Goal: Information Seeking & Learning: Check status

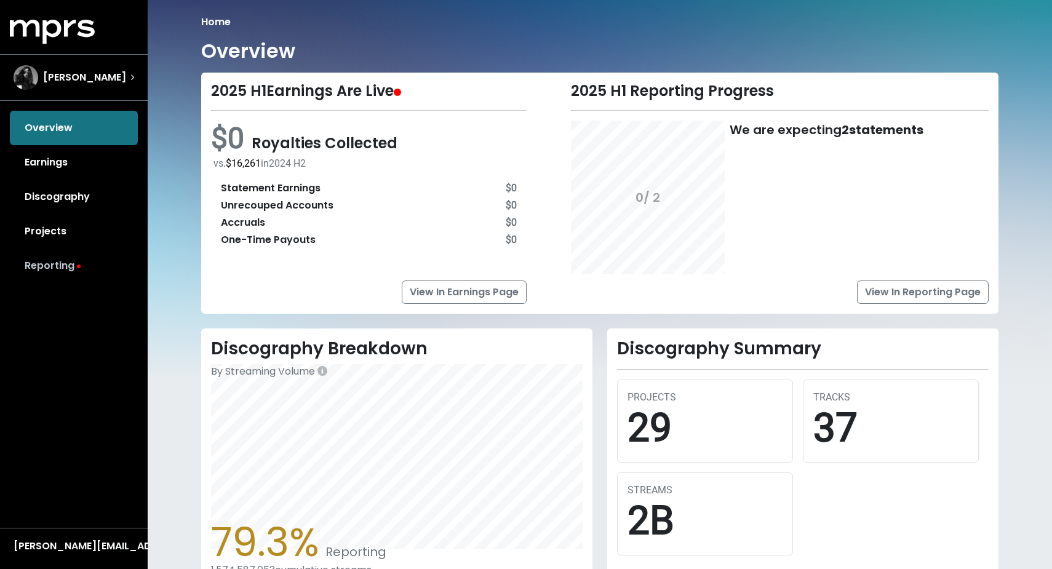
click at [78, 264] on link "Reporting" at bounding box center [74, 266] width 128 height 34
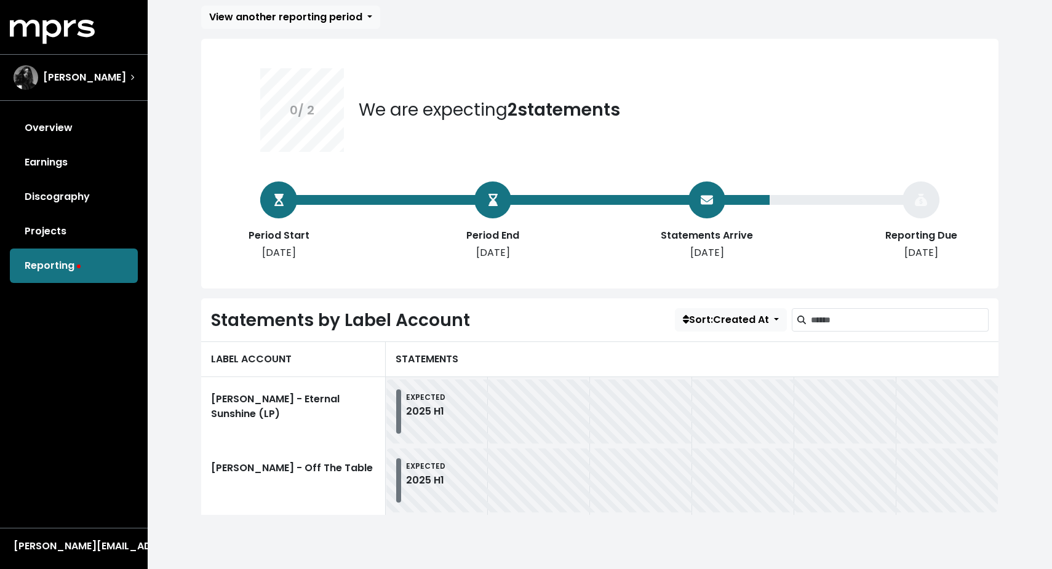
scroll to position [67, 0]
click at [296, 413] on link "[PERSON_NAME] - Eternal Sunshine (LP)" at bounding box center [293, 411] width 185 height 69
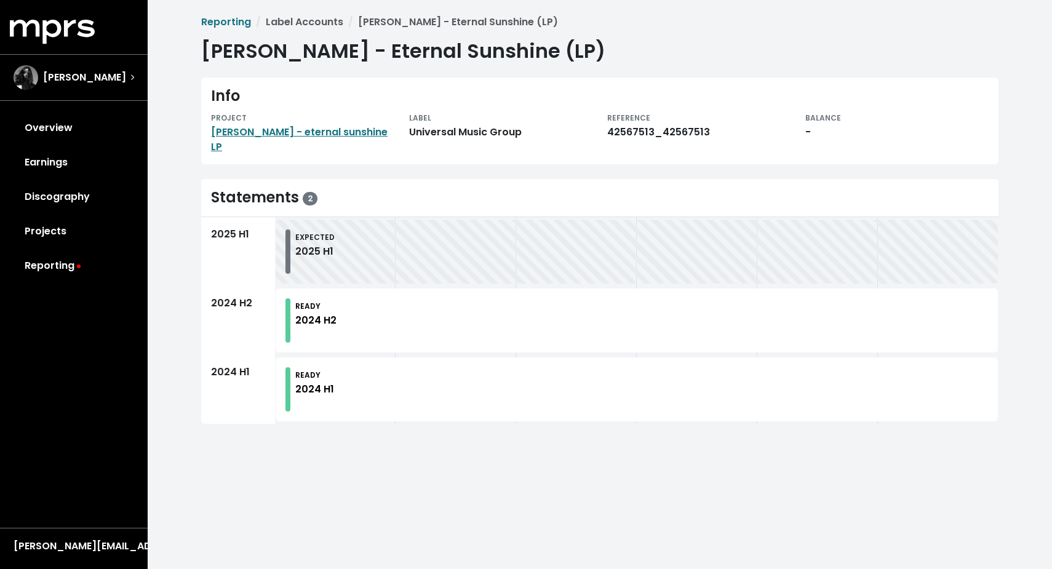
click at [349, 321] on div "READY 2024 H2" at bounding box center [641, 320] width 693 height 44
click at [315, 313] on div "2024 H2" at bounding box center [315, 320] width 41 height 15
click at [258, 300] on div "2024 H2" at bounding box center [238, 320] width 74 height 69
click at [218, 301] on div "2024 H2" at bounding box center [238, 320] width 74 height 69
click at [217, 237] on div "2025 H1" at bounding box center [238, 251] width 74 height 69
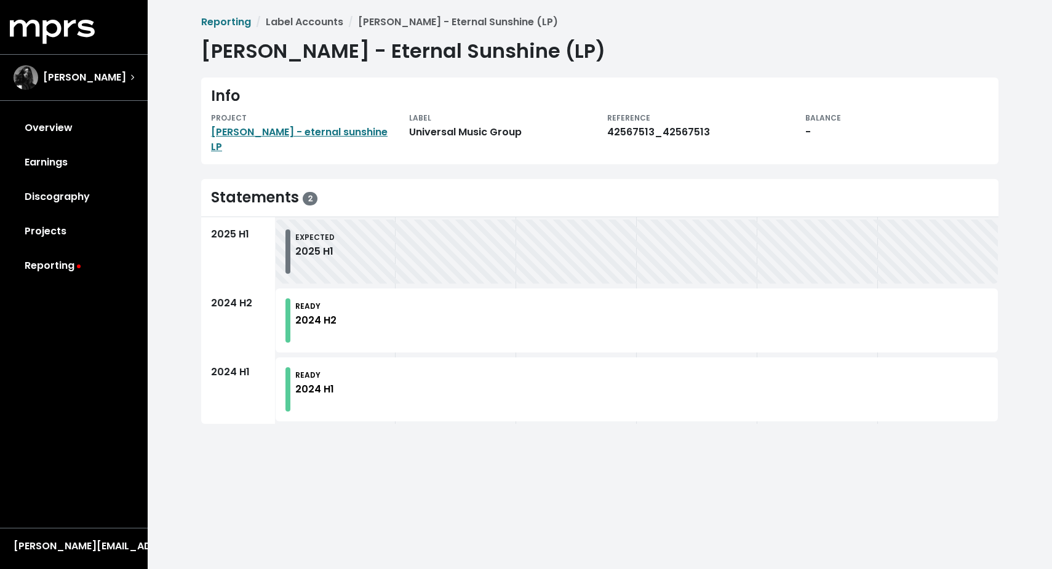
click at [234, 296] on div "2024 H2" at bounding box center [238, 320] width 74 height 69
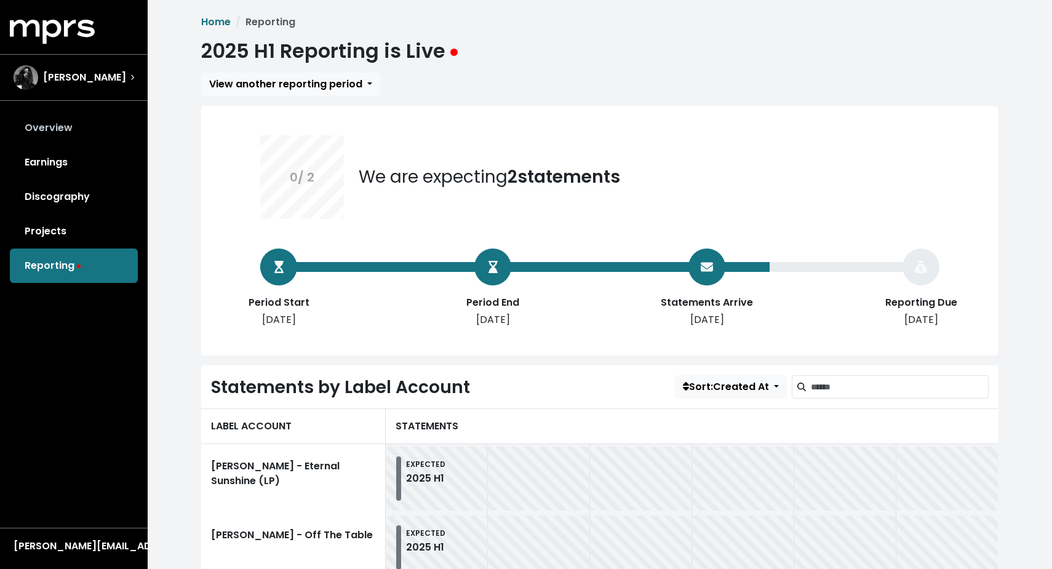
click at [63, 127] on link "Overview" at bounding box center [74, 128] width 128 height 34
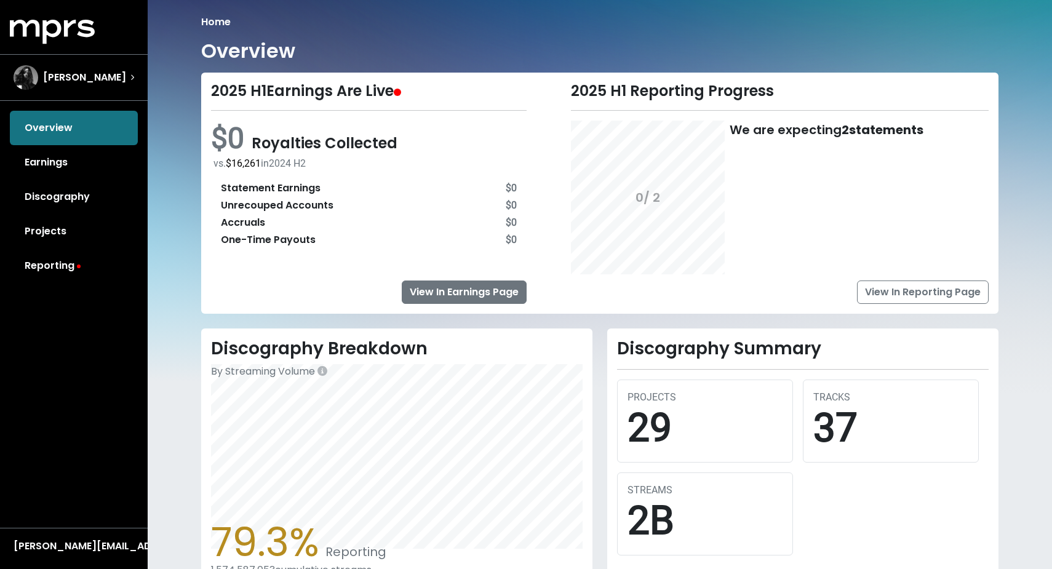
click at [495, 294] on link "View In Earnings Page" at bounding box center [464, 292] width 125 height 23
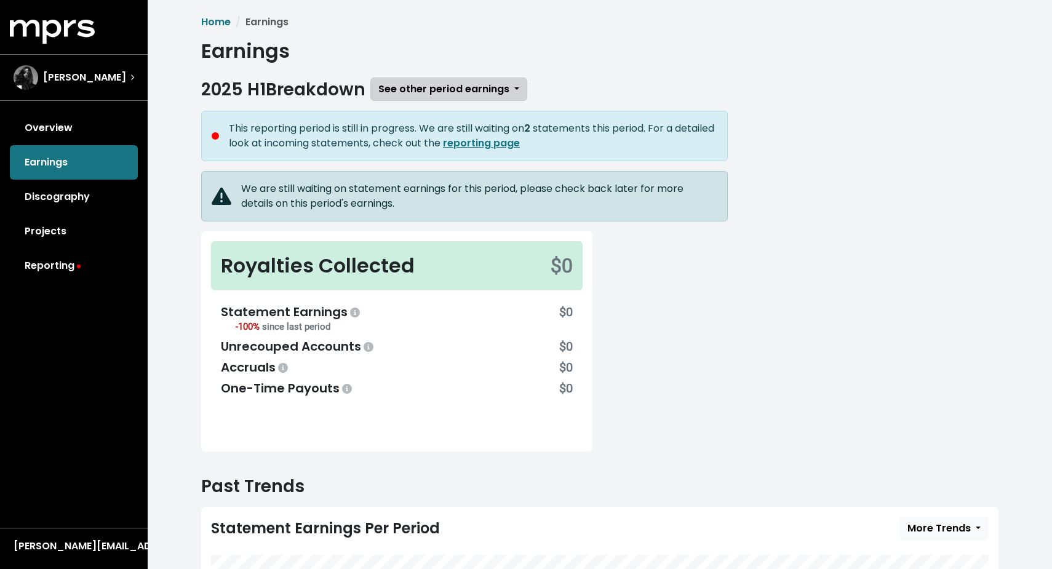
click at [507, 89] on span "See other period earnings" at bounding box center [443, 89] width 131 height 14
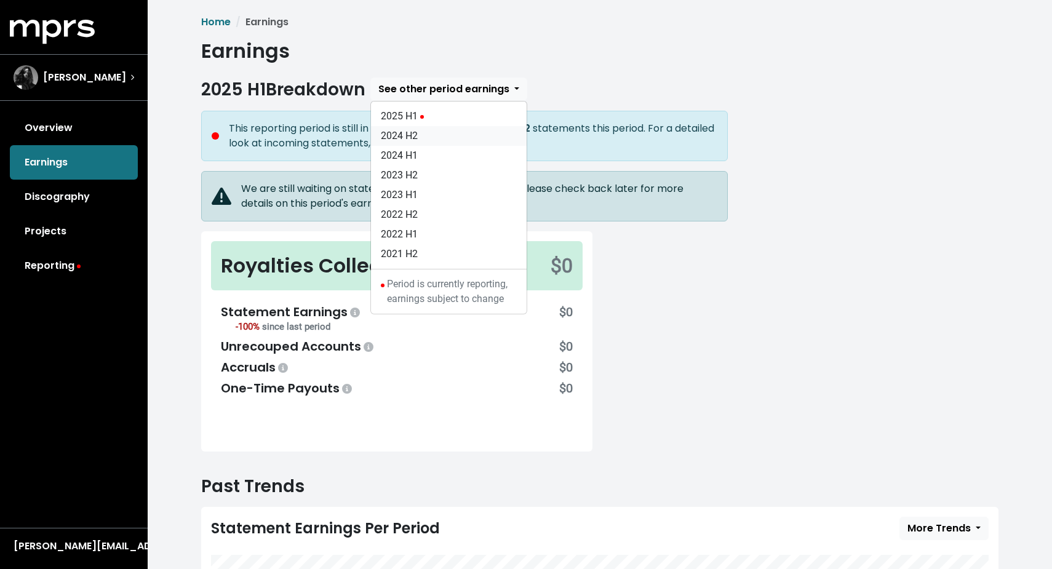
click at [436, 135] on link "2024 H2" at bounding box center [449, 136] width 156 height 20
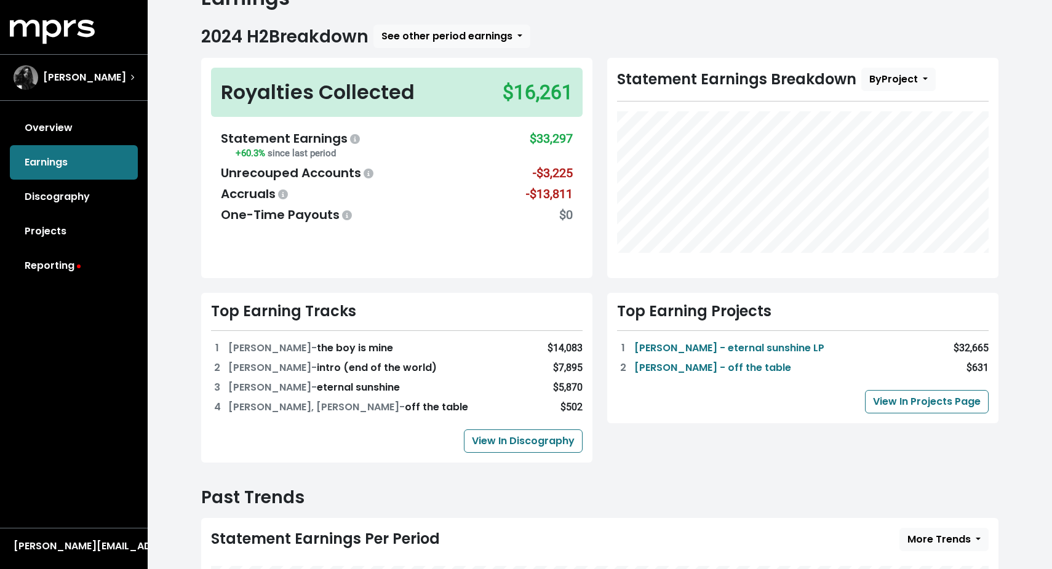
scroll to position [53, 0]
click at [58, 24] on icon at bounding box center [51, 32] width 18 height 24
